Goal: Task Accomplishment & Management: Use online tool/utility

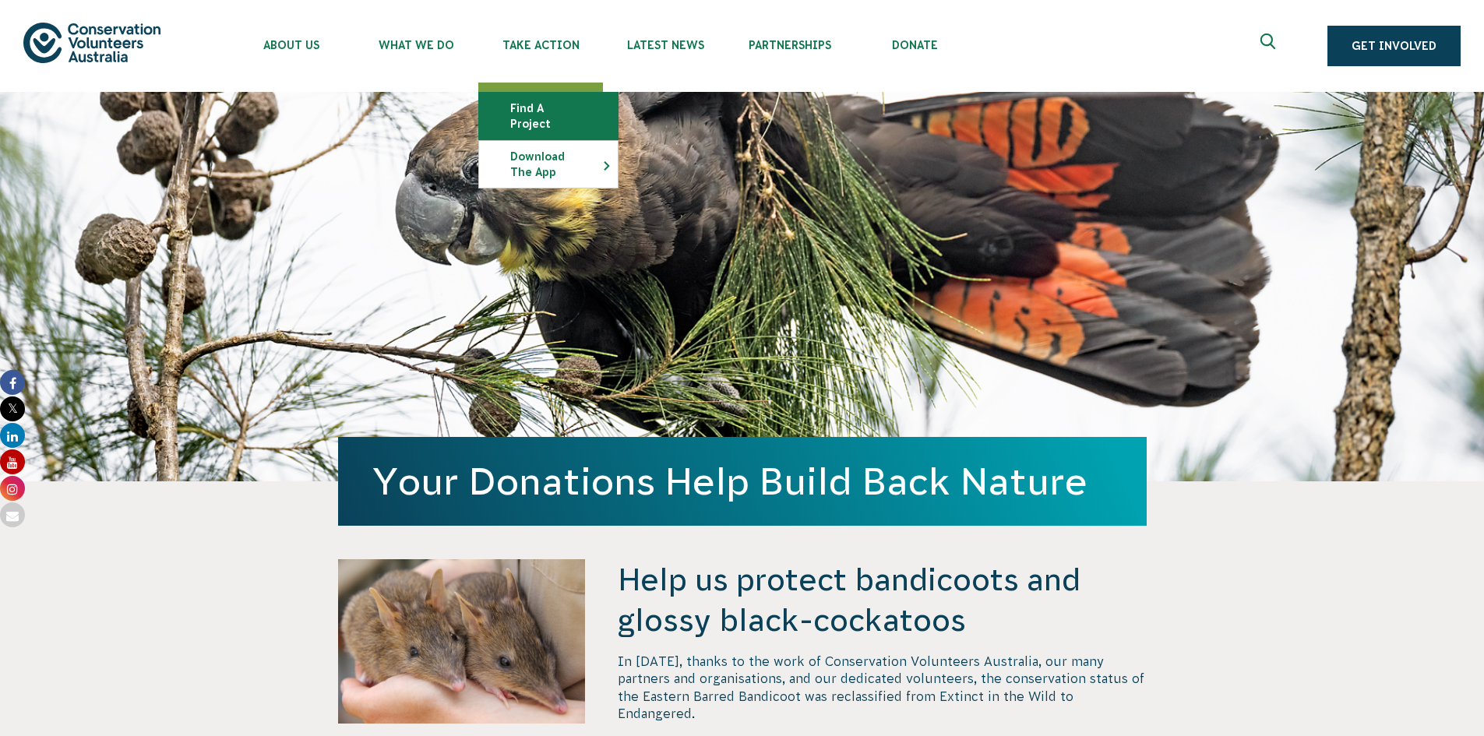
click at [562, 108] on link "Find a project" at bounding box center [548, 116] width 139 height 47
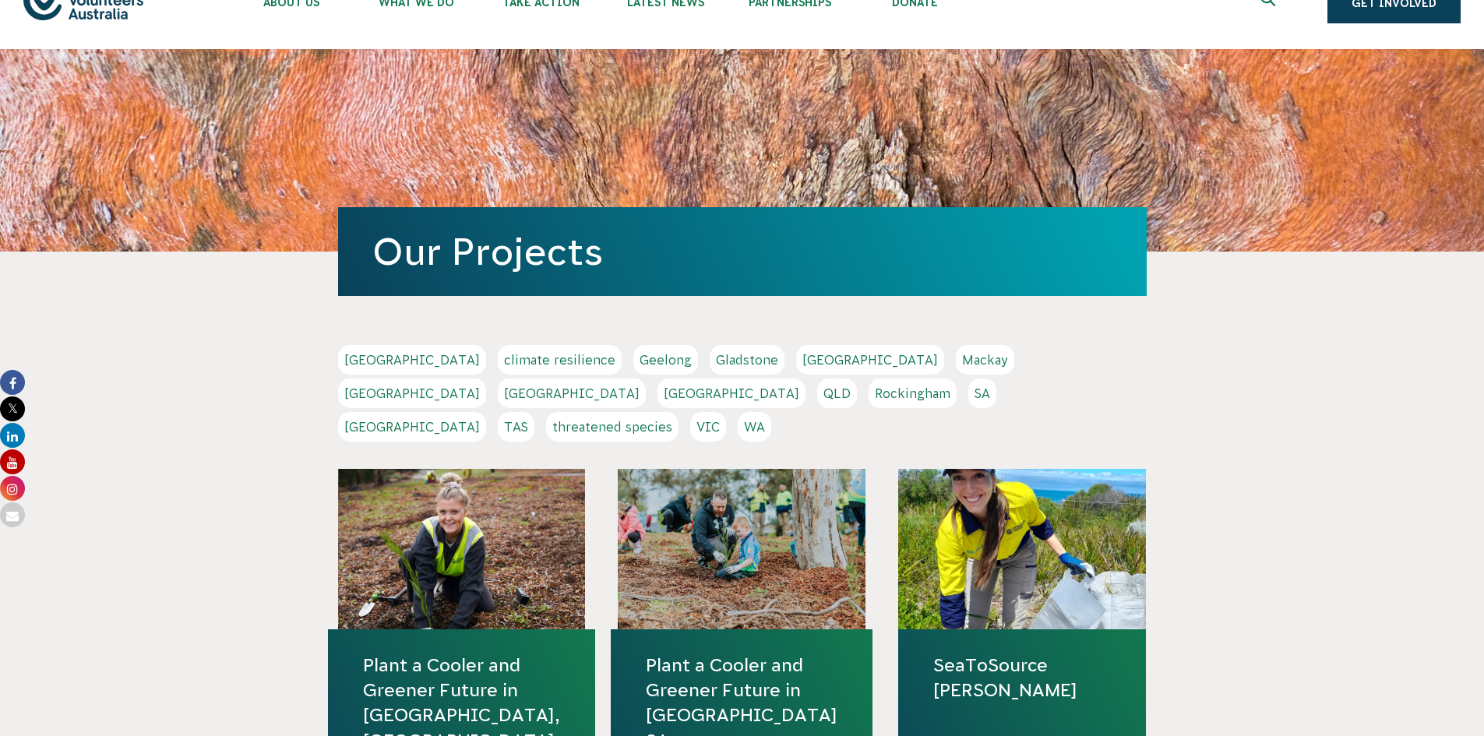
scroll to position [78, 0]
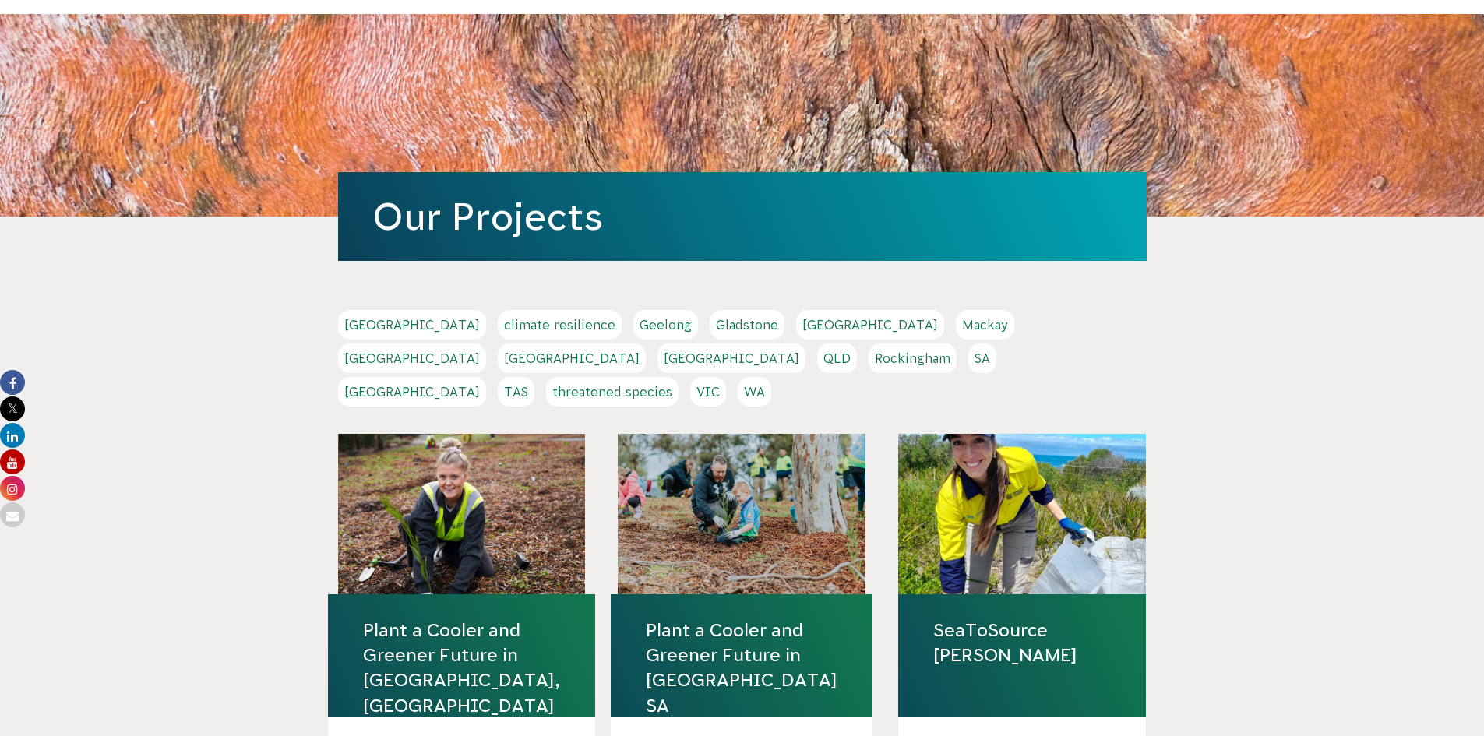
click at [726, 377] on link "VIC" at bounding box center [708, 392] width 36 height 30
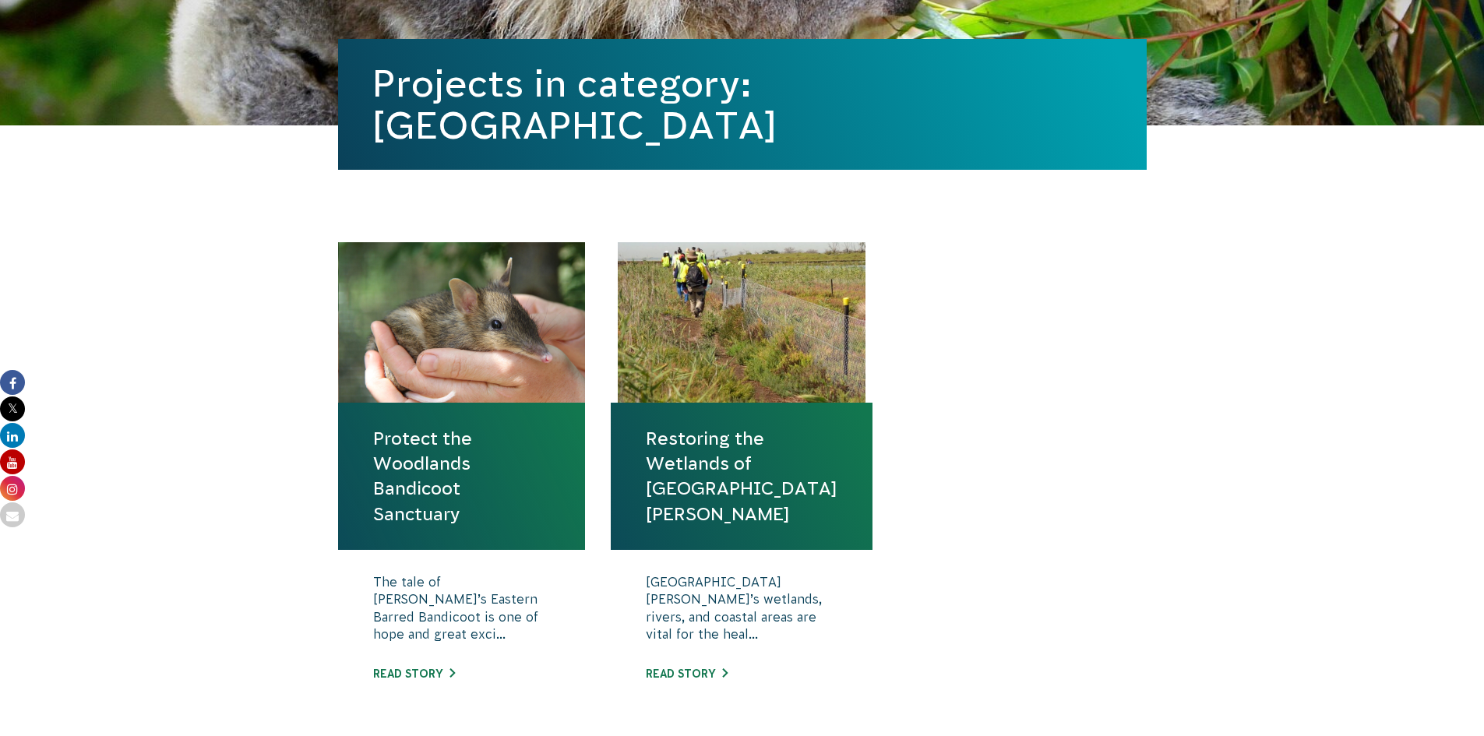
scroll to position [390, 0]
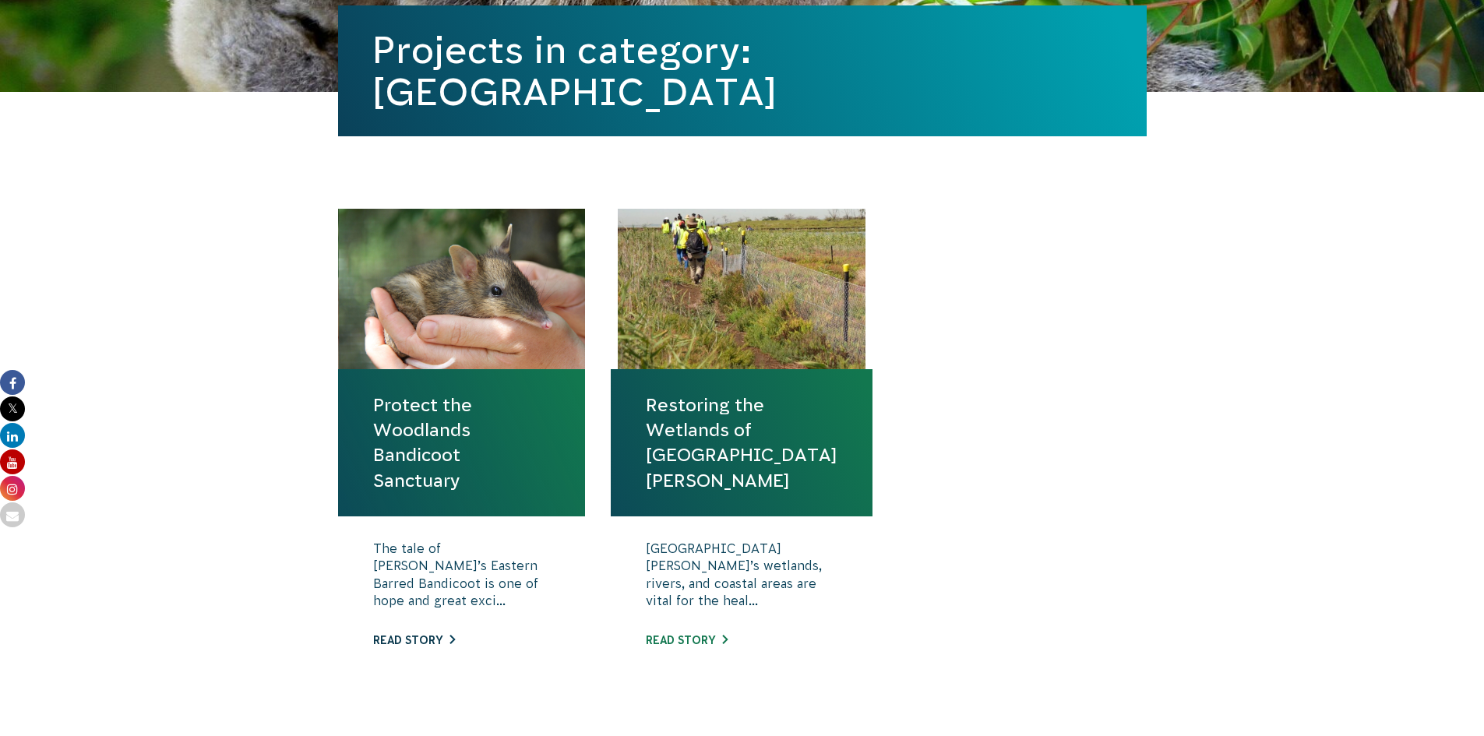
click at [425, 644] on link "Read story" at bounding box center [414, 640] width 82 height 12
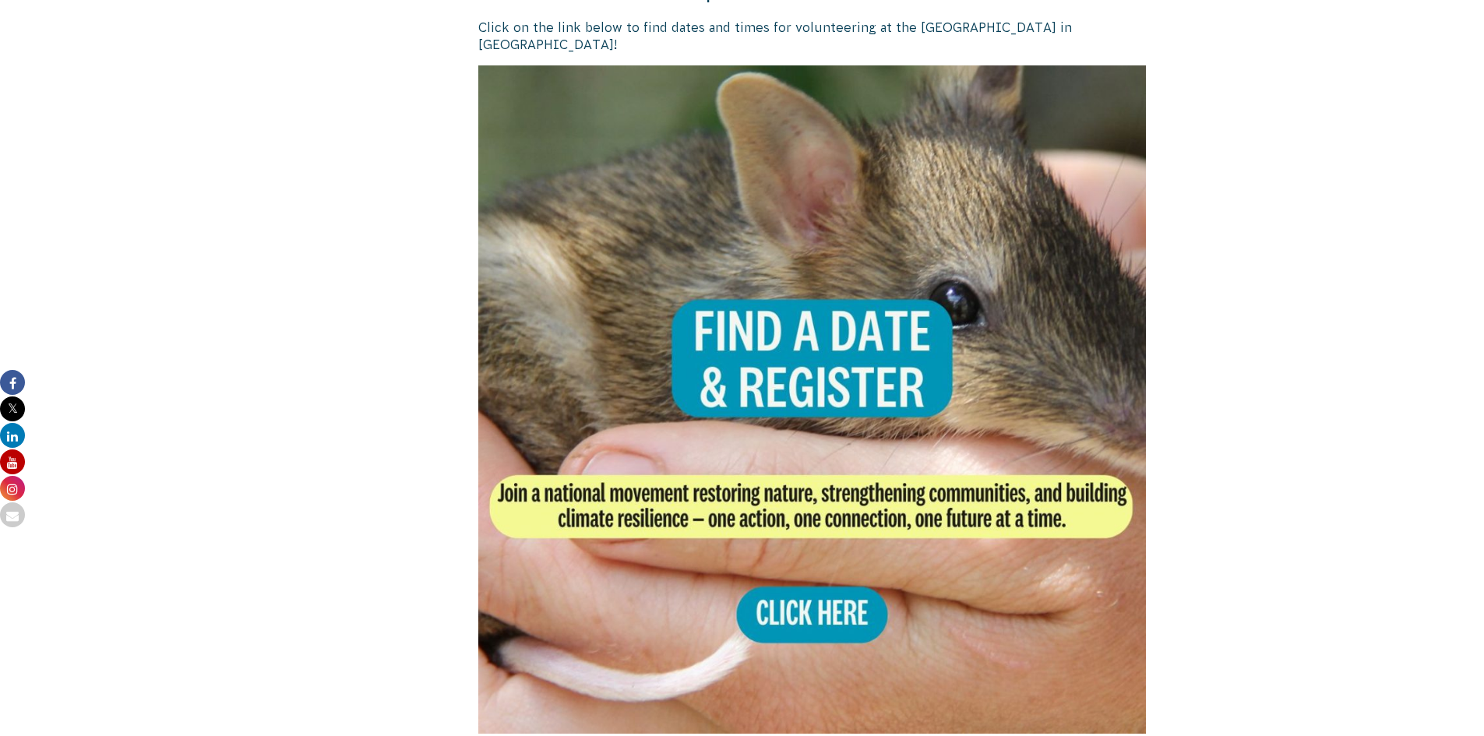
scroll to position [2961, 0]
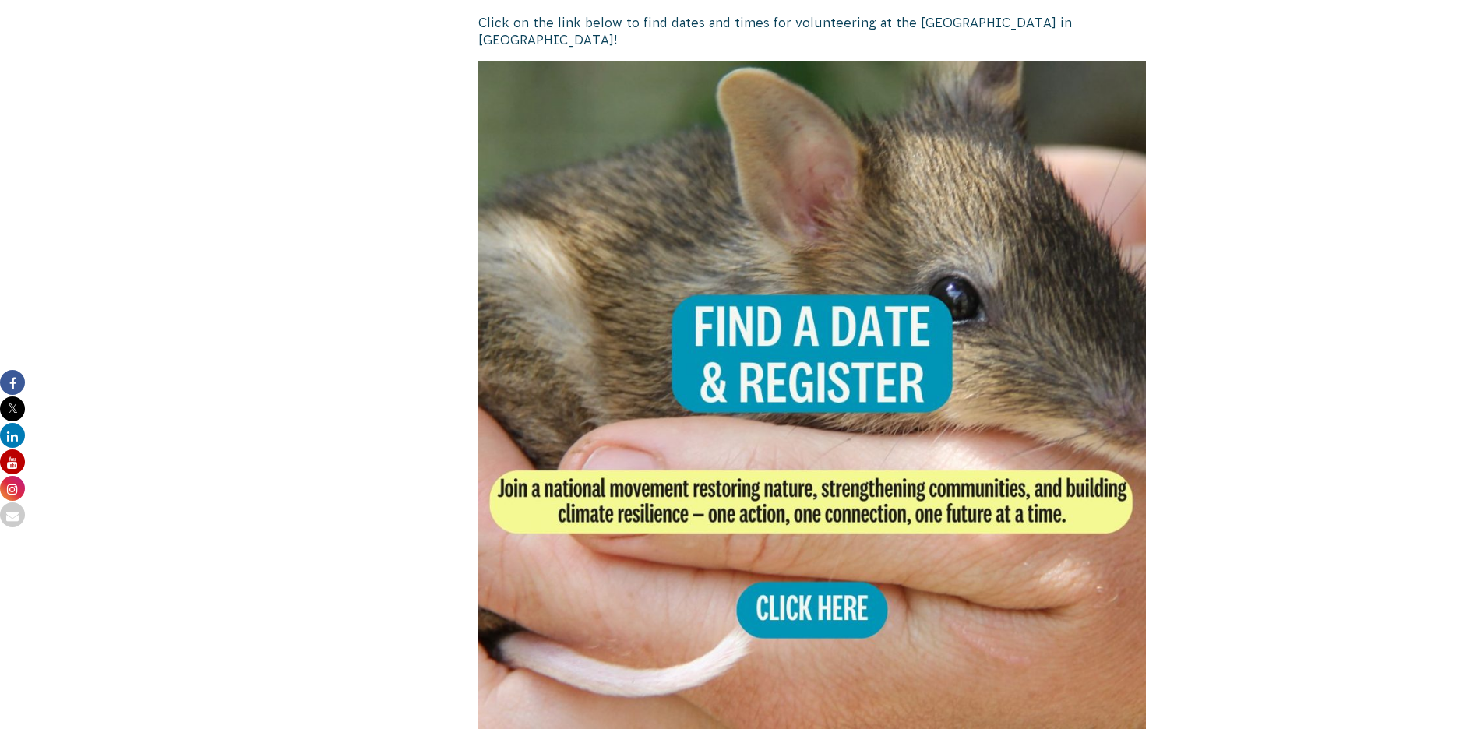
click at [809, 591] on img at bounding box center [812, 395] width 668 height 668
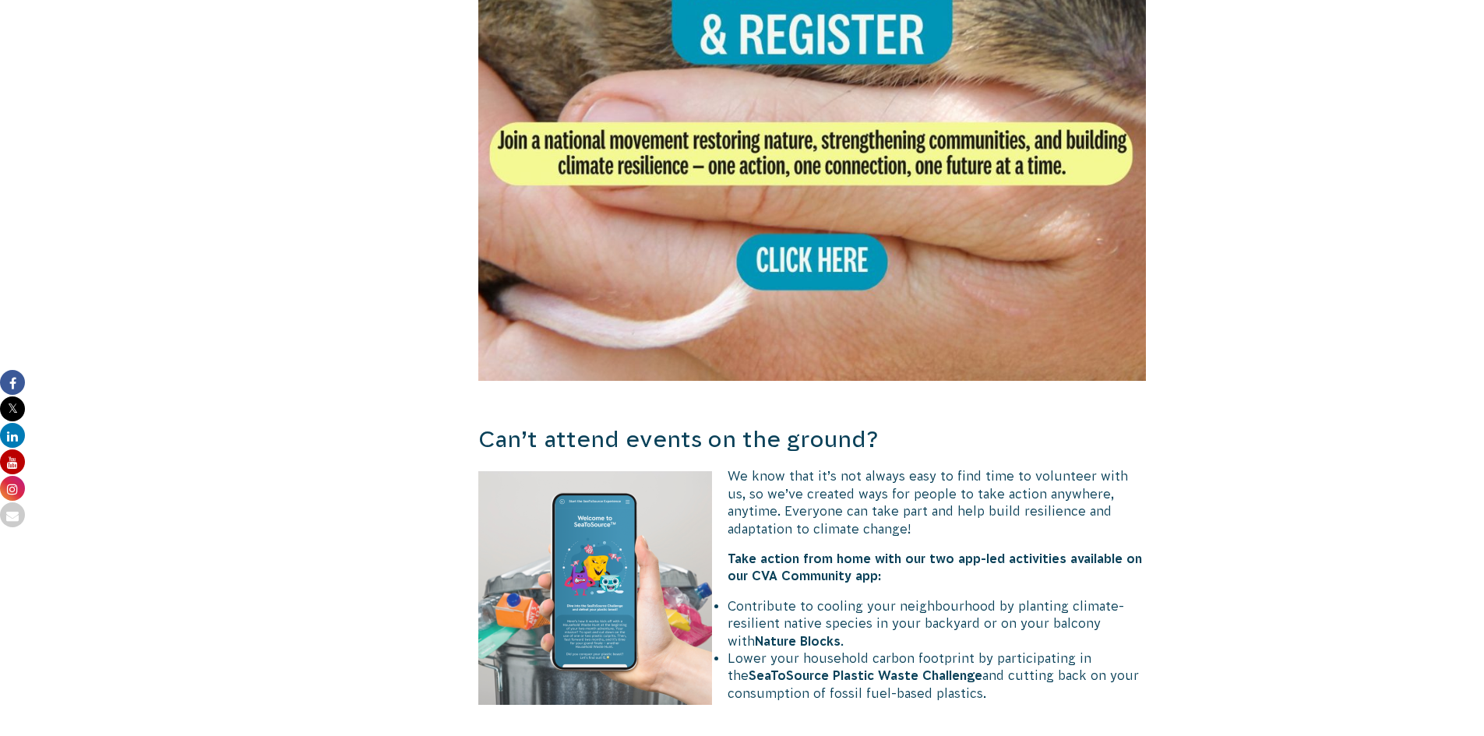
scroll to position [3350, 0]
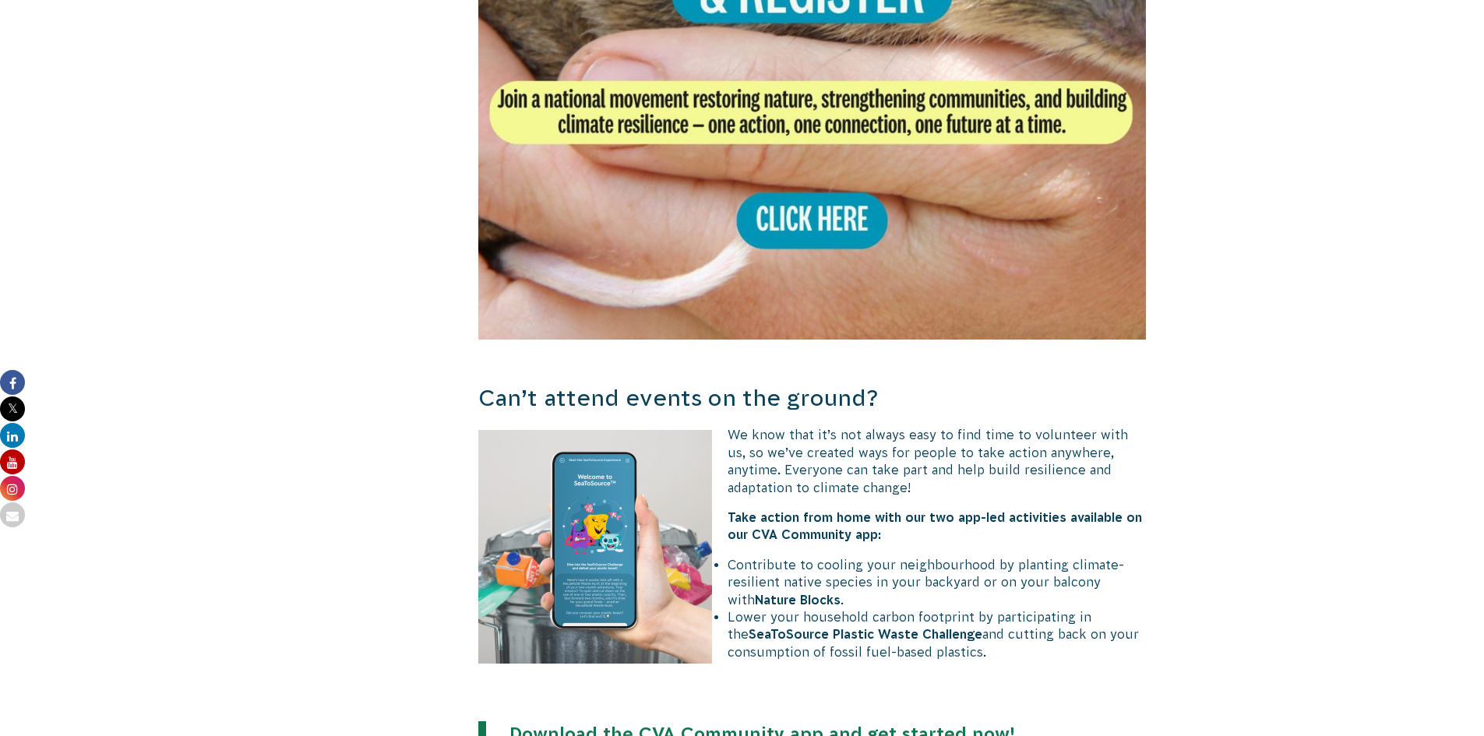
click at [840, 192] on img at bounding box center [812, 5] width 668 height 668
